Goal: Find specific page/section

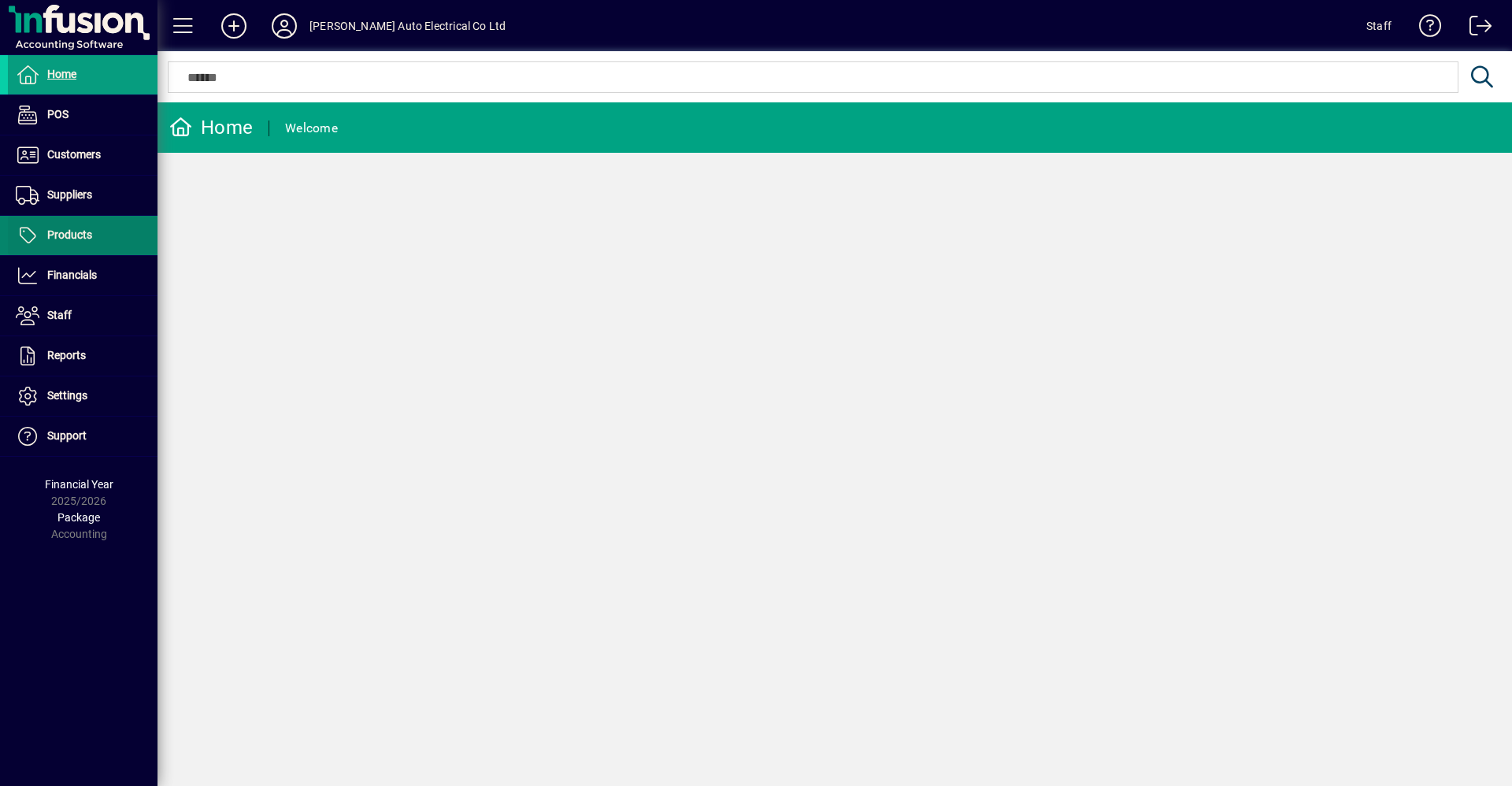
click at [82, 232] on span "Products" at bounding box center [70, 235] width 45 height 13
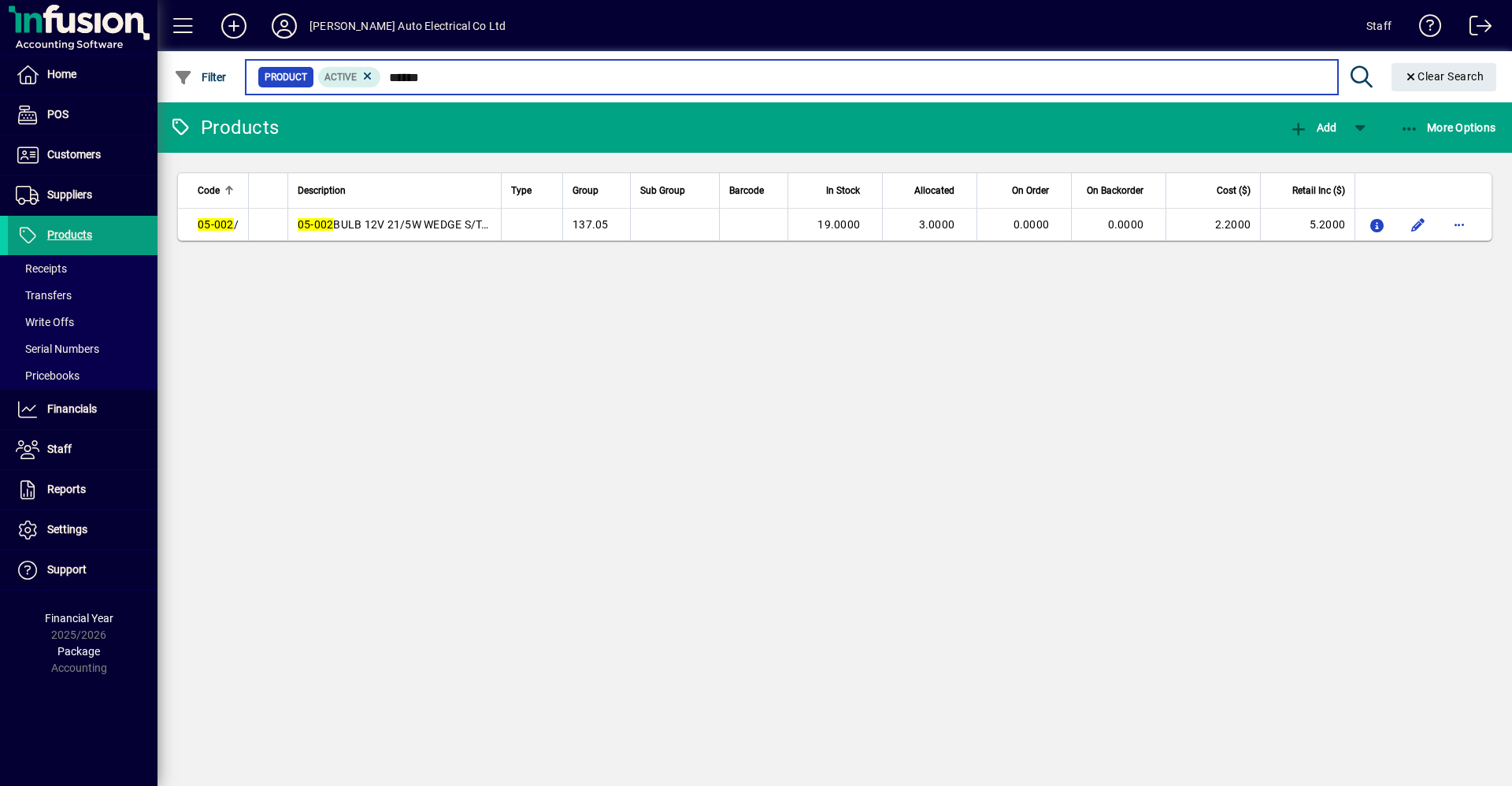
type input "******"
